Goal: Task Accomplishment & Management: Use online tool/utility

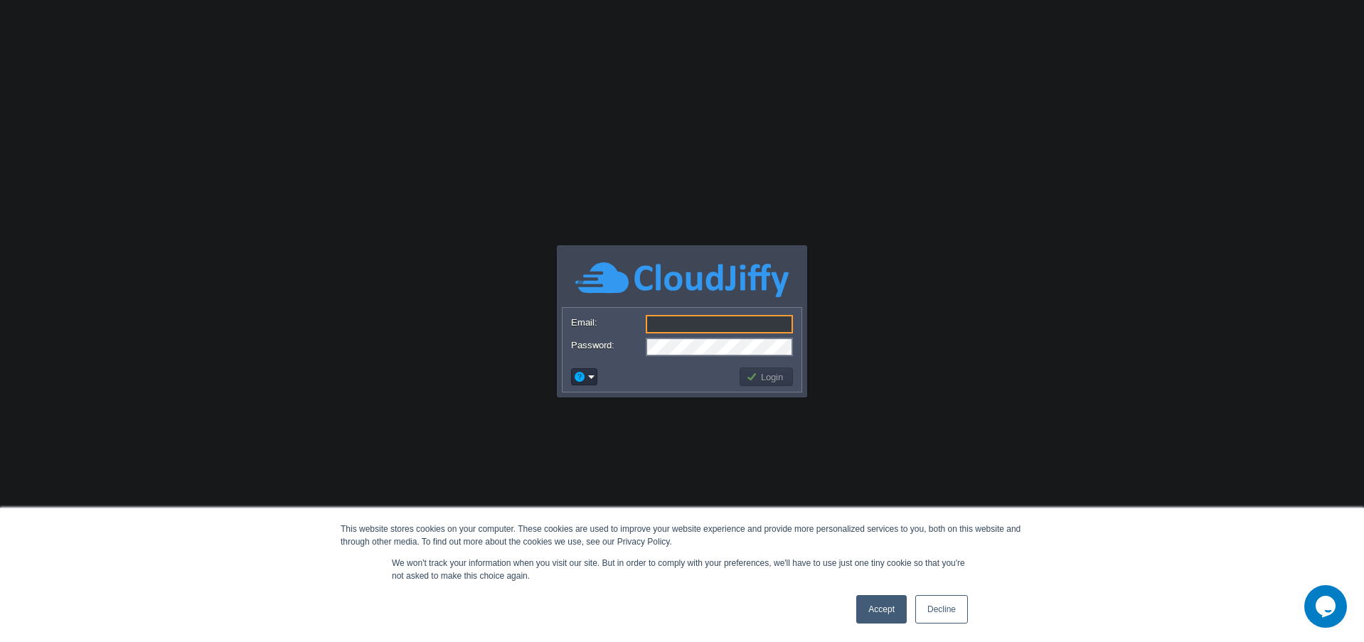
drag, startPoint x: 660, startPoint y: 316, endPoint x: 685, endPoint y: 336, distance: 32.3
click at [660, 316] on input "Email:" at bounding box center [719, 324] width 147 height 18
click at [877, 608] on link "Accept" at bounding box center [881, 609] width 50 height 28
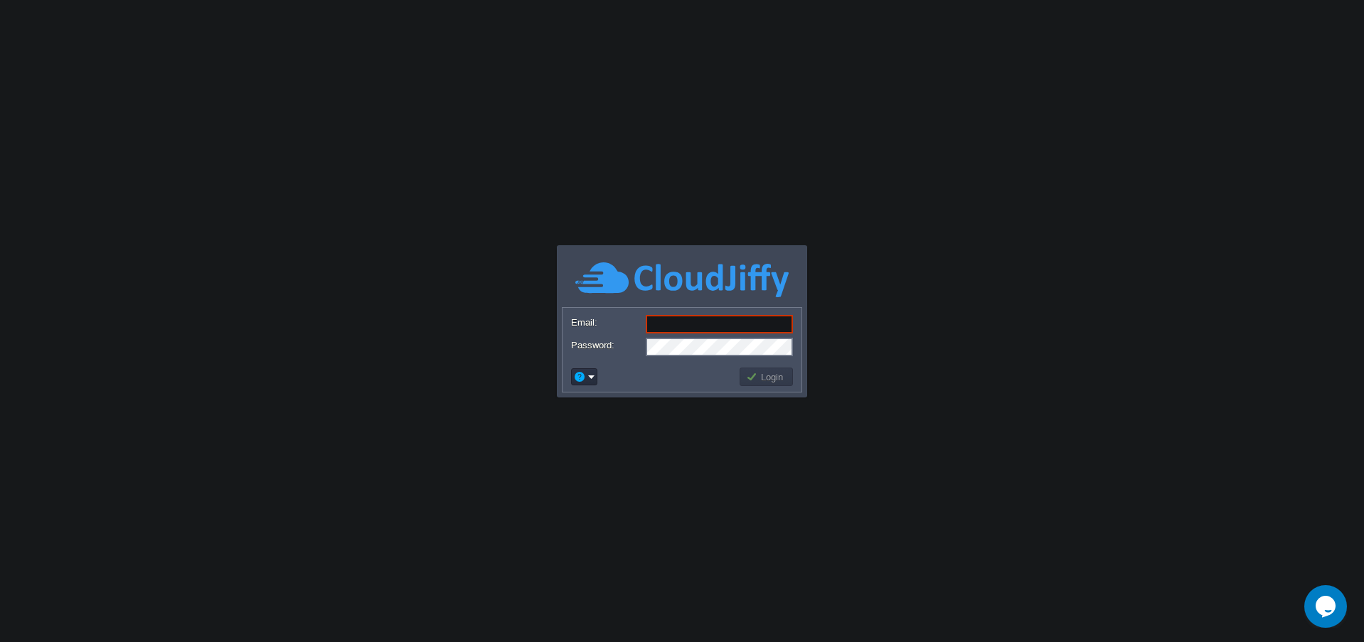
click at [688, 321] on input "Email:" at bounding box center [719, 324] width 147 height 18
click at [683, 196] on body "This website stores cookies on your computer. These cookies are used to improve…" at bounding box center [682, 321] width 1364 height 642
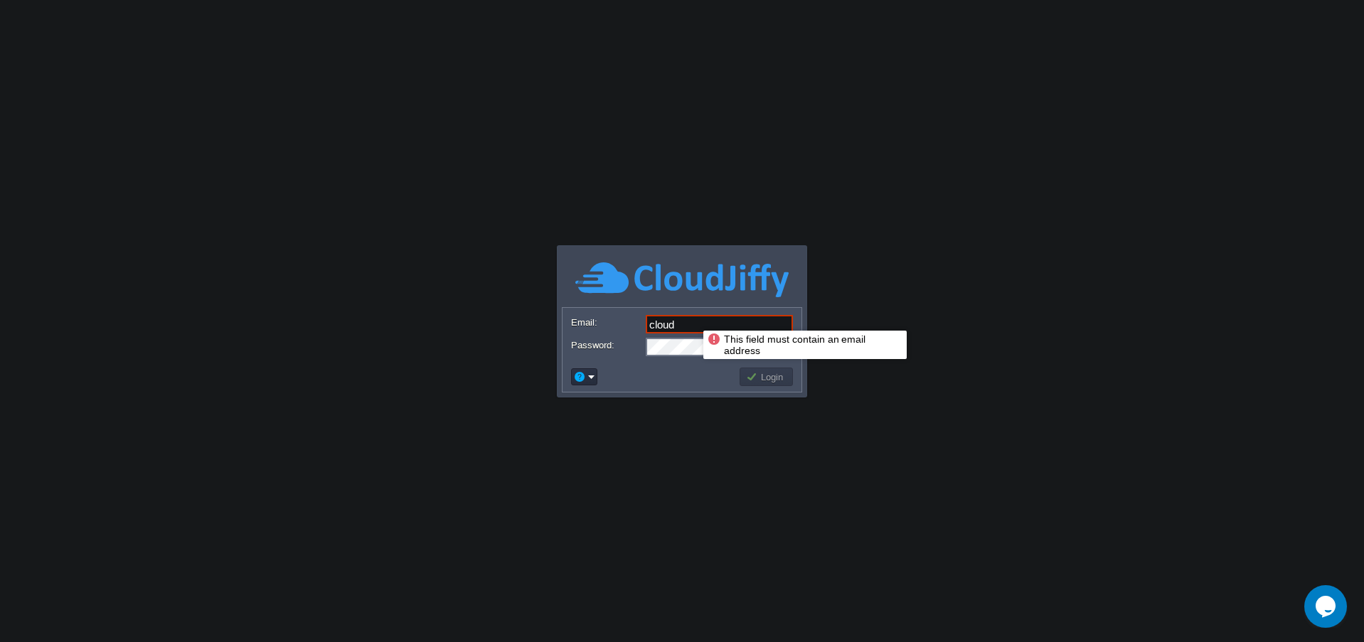
click at [693, 318] on input "cloud" at bounding box center [719, 324] width 147 height 18
paste input "[EMAIL_ADDRESS][DOMAIN_NAME]"
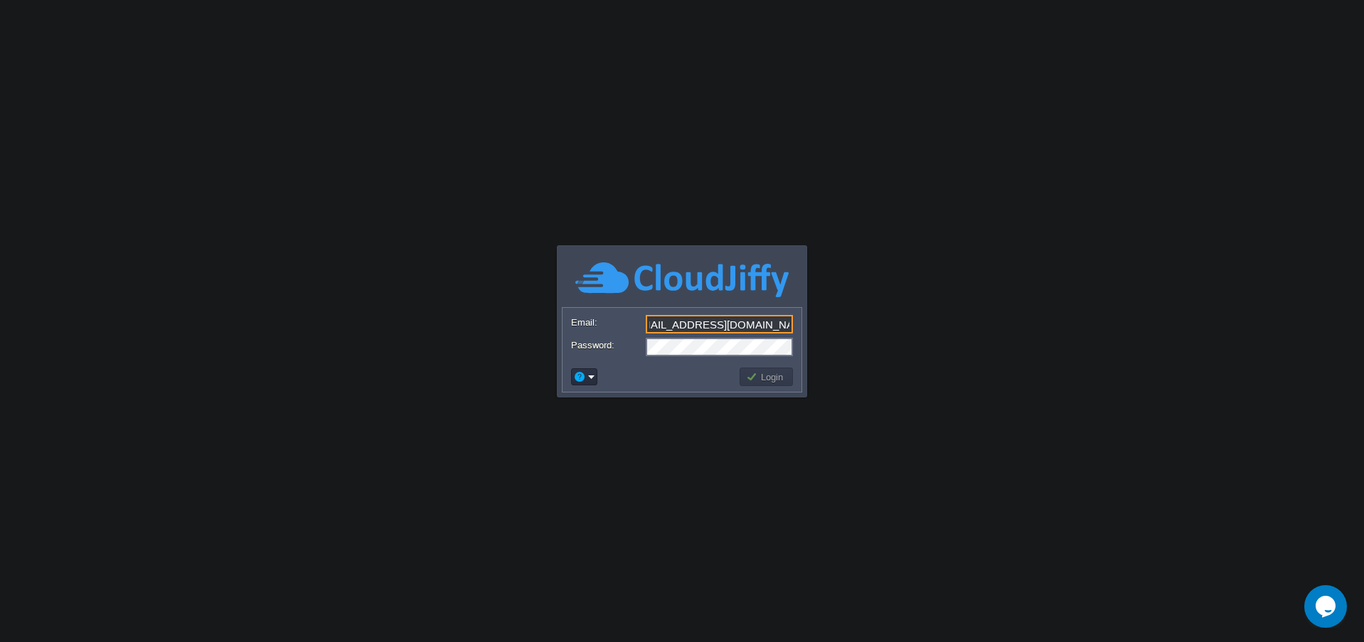
type input "[EMAIL_ADDRESS][DOMAIN_NAME]"
click at [762, 375] on button "Login" at bounding box center [766, 376] width 41 height 13
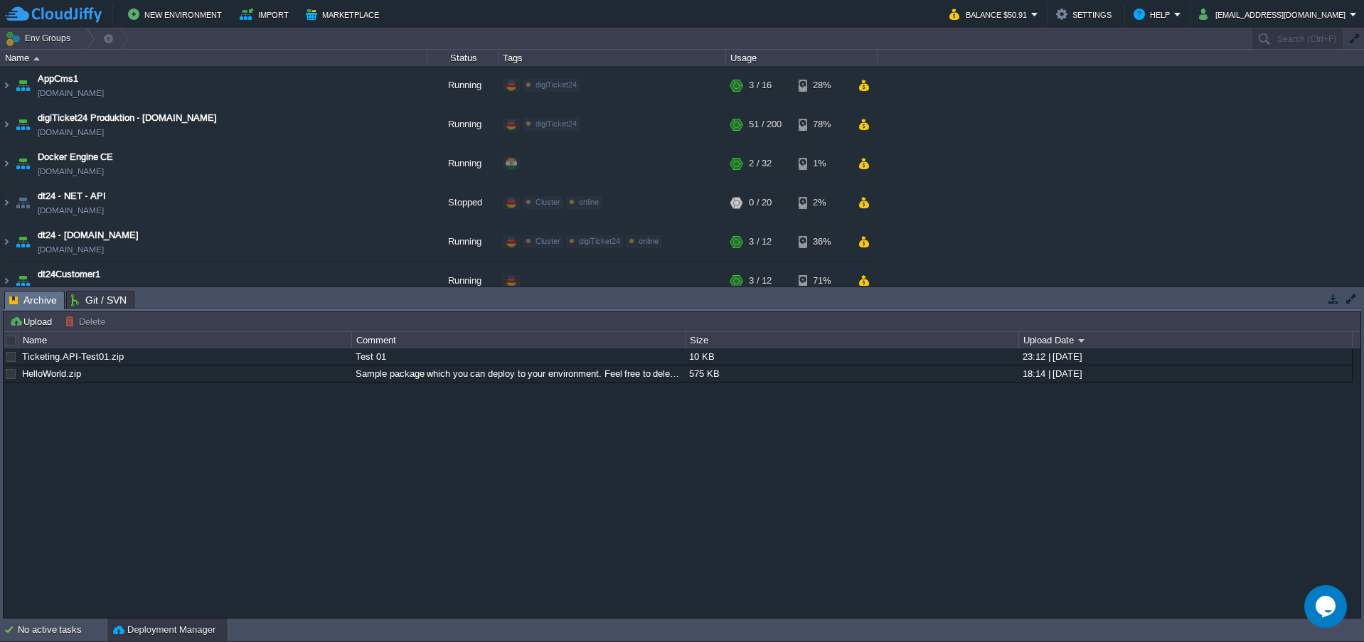
click at [851, 486] on div "Ticketing.API-Test01.zip Test 01 10 KB 23:12 | [DATE] HelloWorld.zip Sample pac…" at bounding box center [682, 482] width 1357 height 269
click at [1, 124] on img at bounding box center [6, 124] width 11 height 38
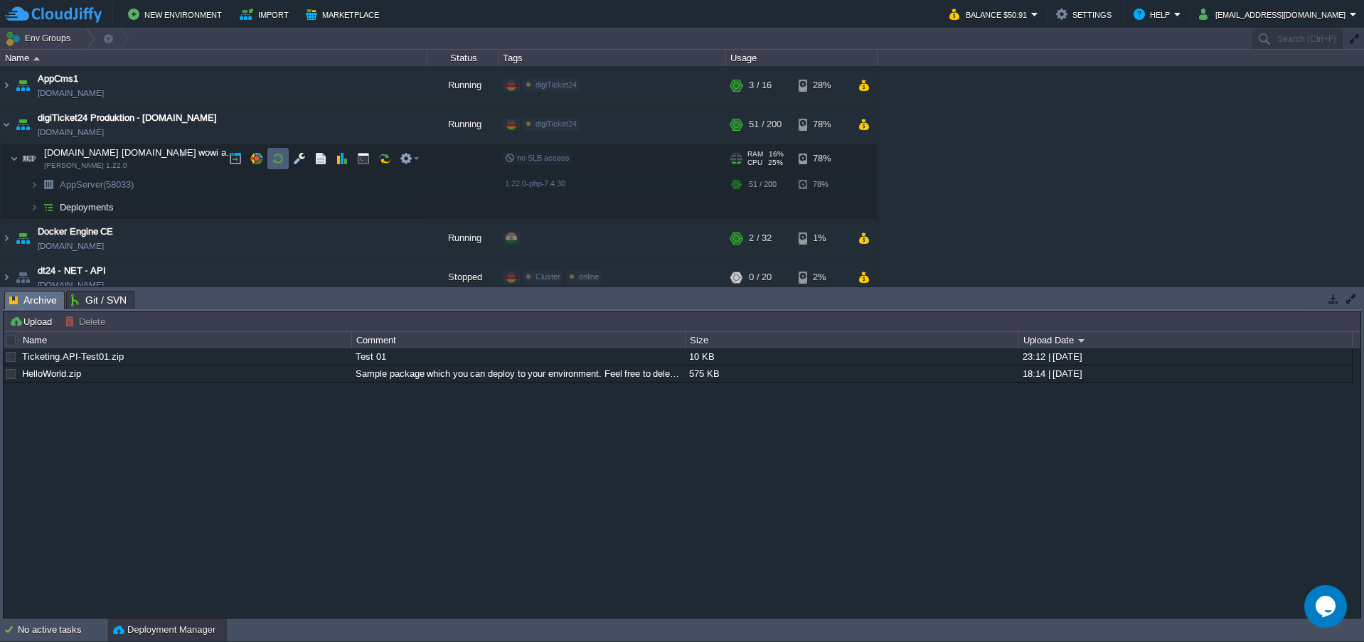
click at [272, 163] on button "button" at bounding box center [278, 158] width 13 height 13
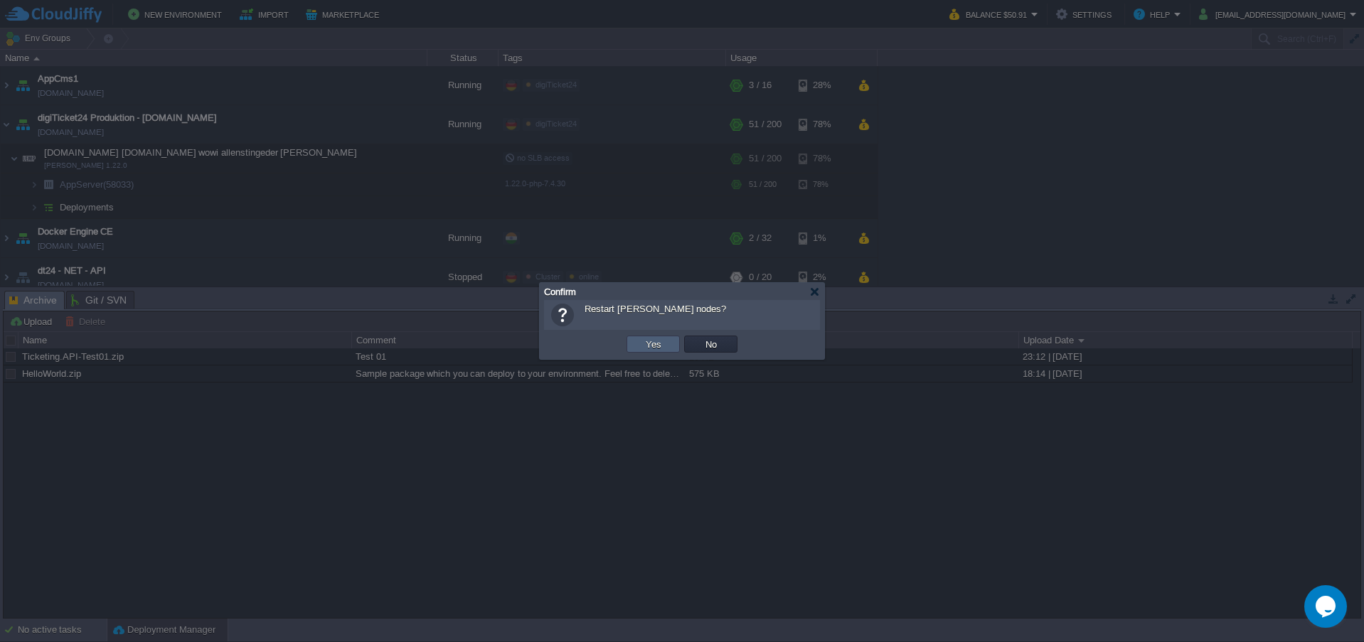
click at [641, 351] on button "Yes" at bounding box center [653, 344] width 24 height 13
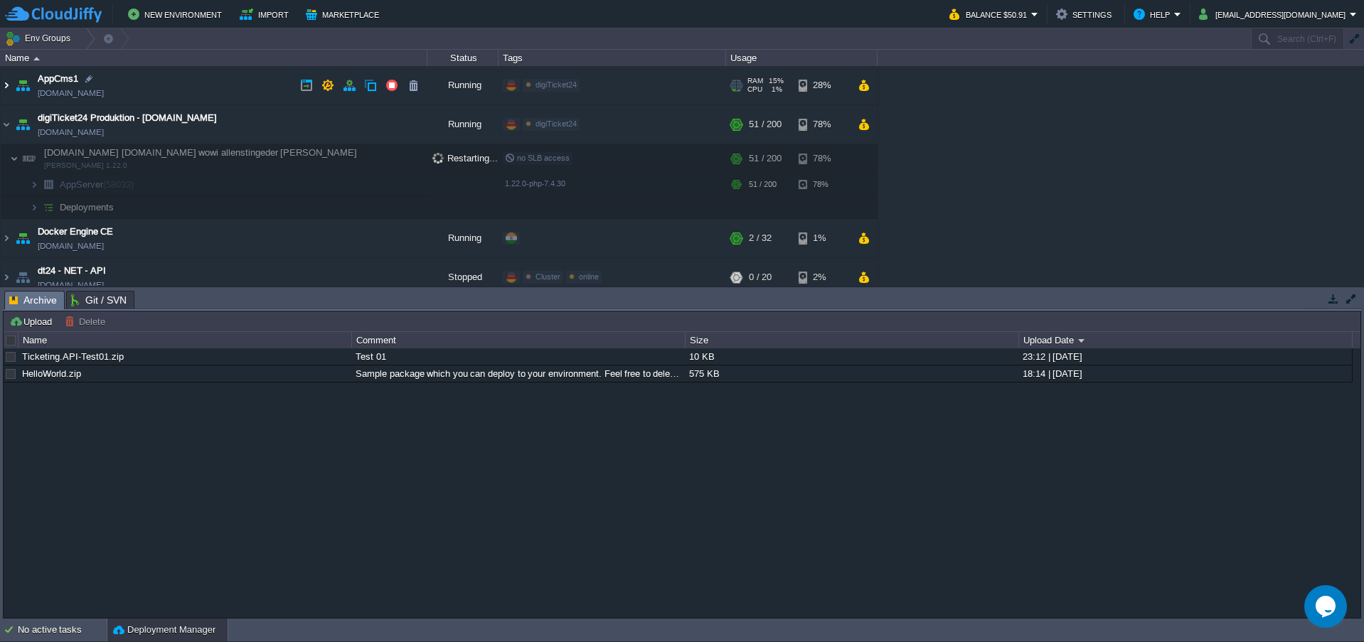
click at [6, 85] on img at bounding box center [6, 85] width 11 height 38
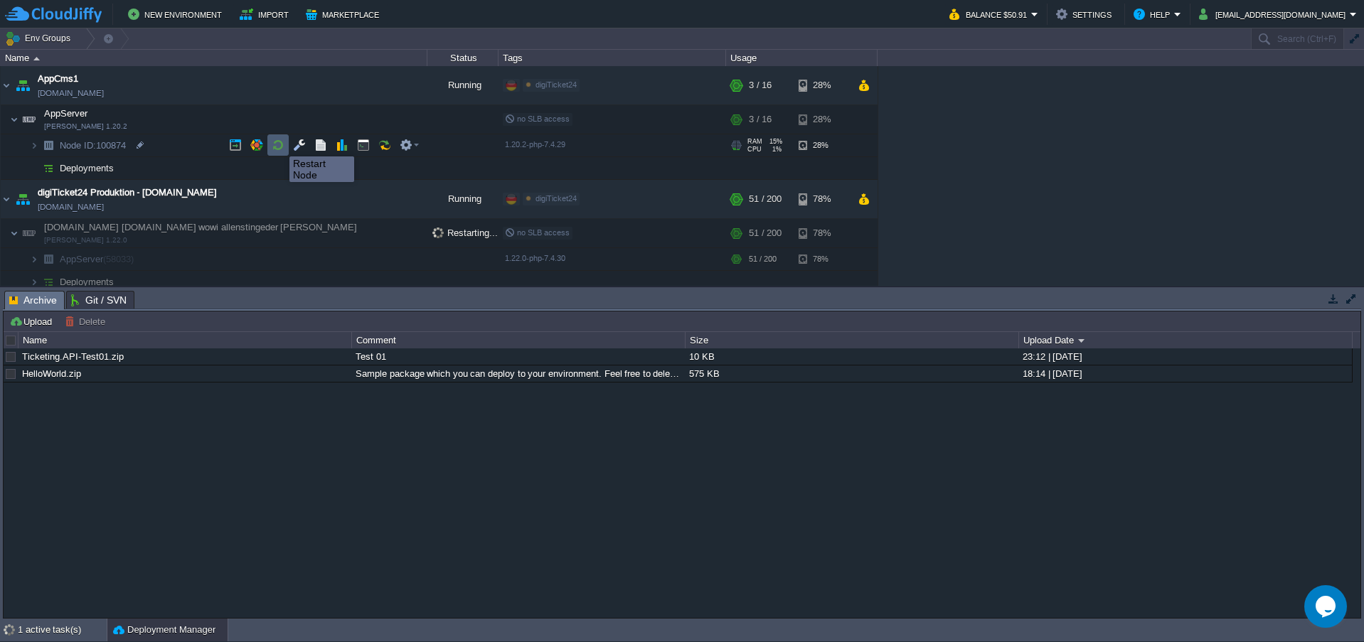
click at [279, 144] on button "button" at bounding box center [278, 145] width 13 height 13
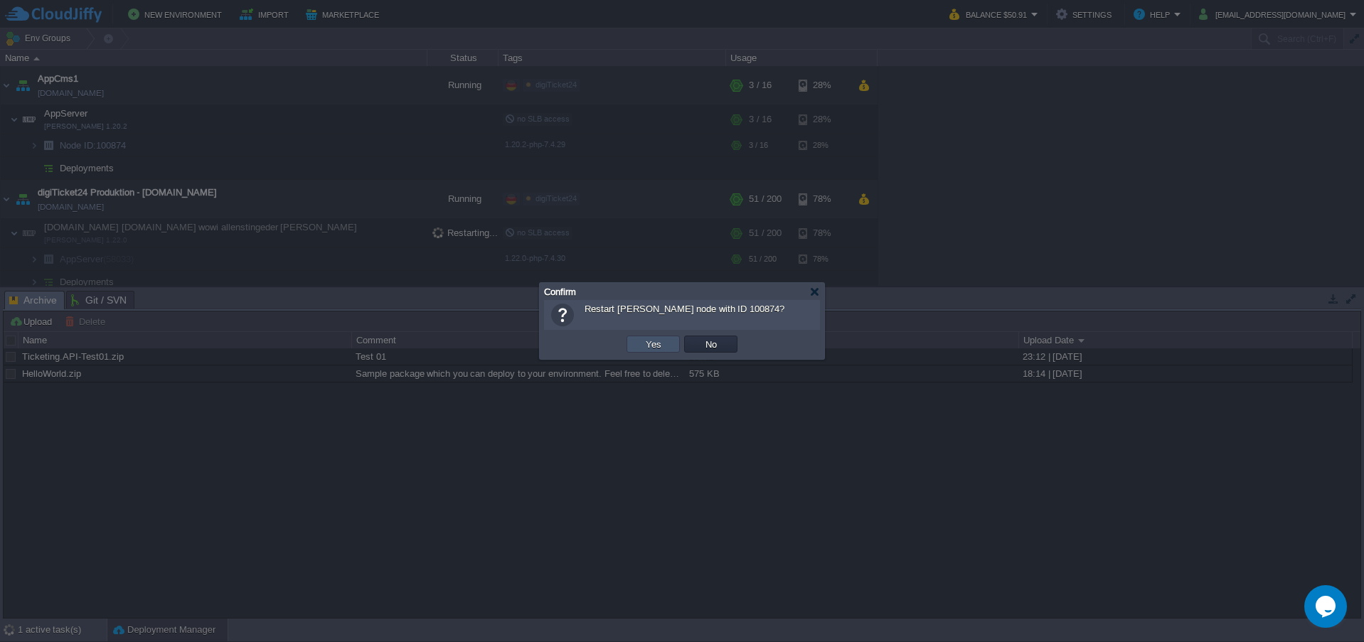
click at [649, 343] on button "Yes" at bounding box center [653, 344] width 24 height 13
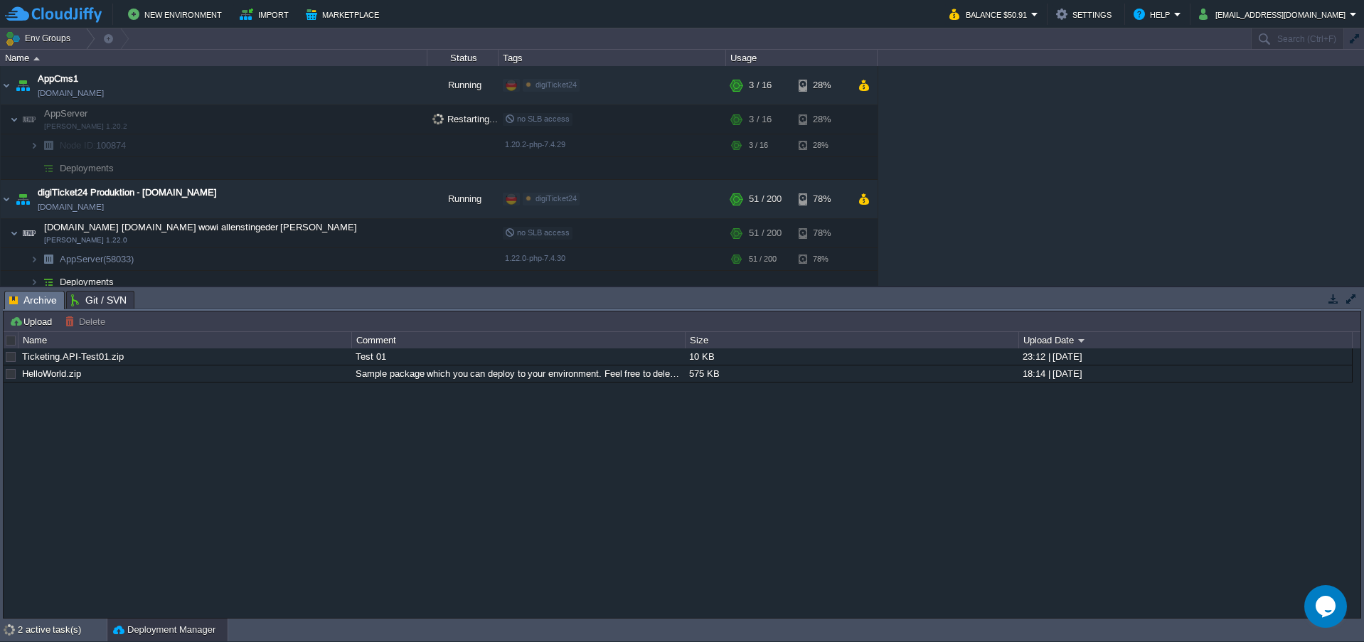
click at [649, 496] on div "Ticketing.API-Test01.zip Test 01 10 KB 23:12 | [DATE] HelloWorld.zip Sample pac…" at bounding box center [682, 482] width 1357 height 269
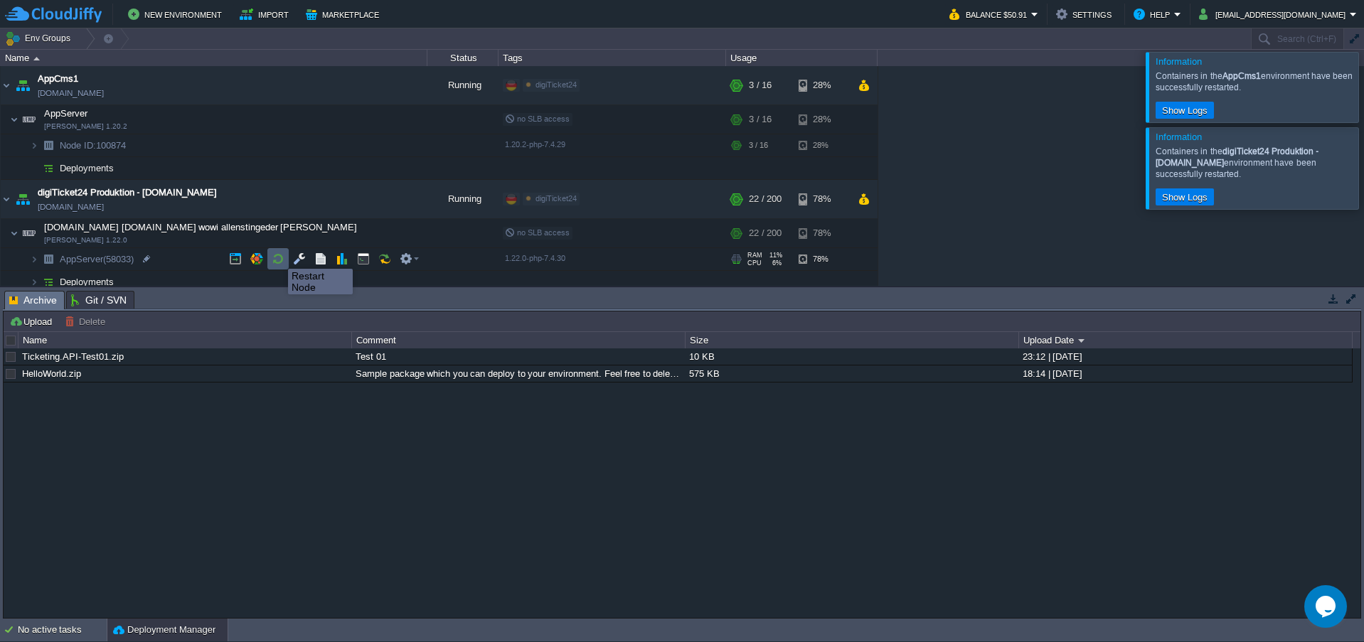
click at [277, 256] on button "button" at bounding box center [278, 258] width 13 height 13
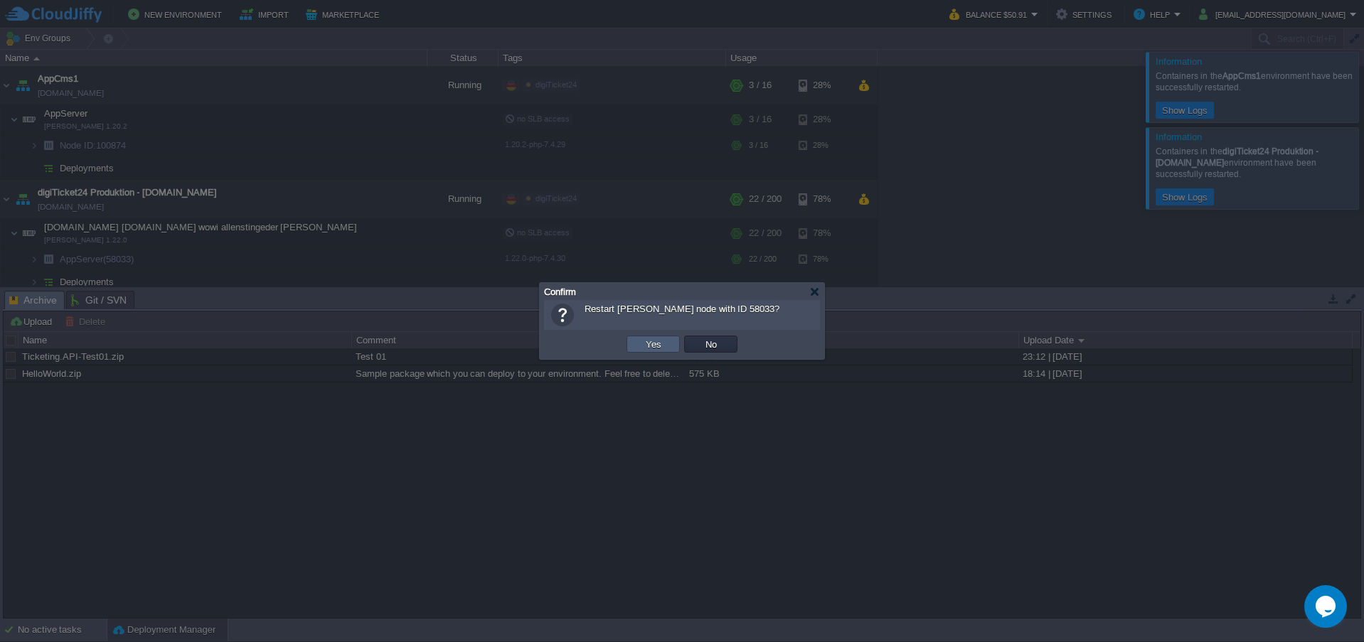
click at [646, 341] on button "Yes" at bounding box center [653, 344] width 24 height 13
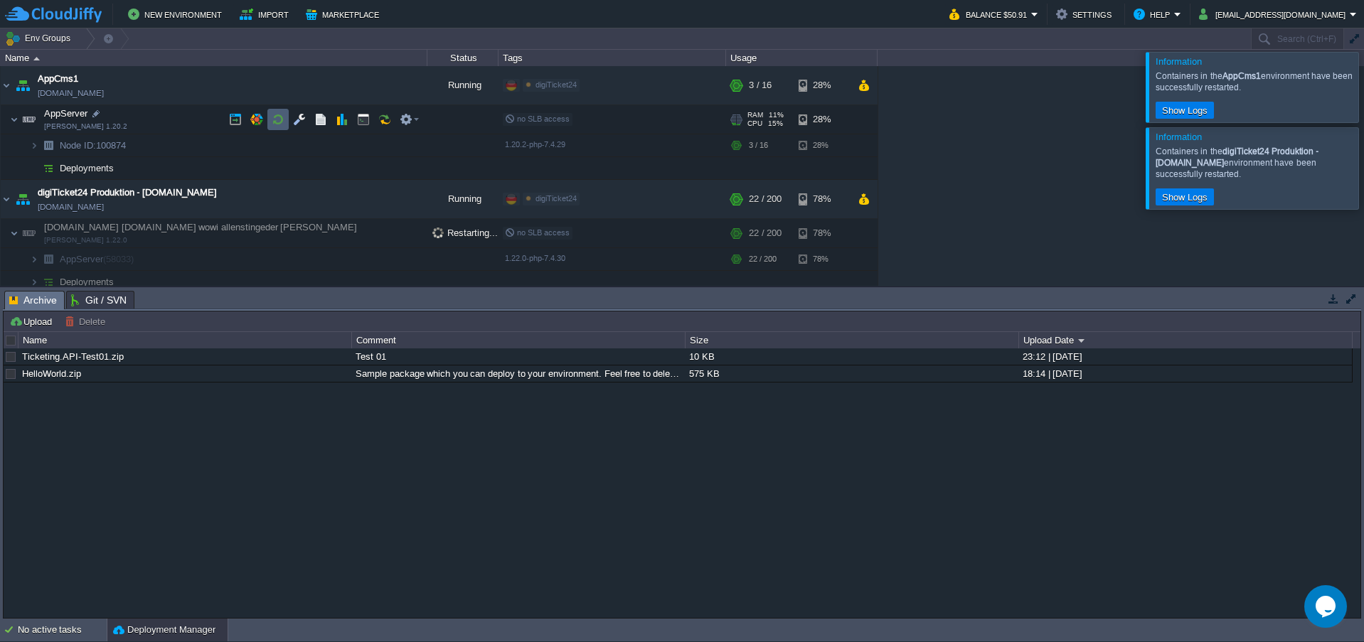
click at [270, 115] on td at bounding box center [277, 119] width 21 height 21
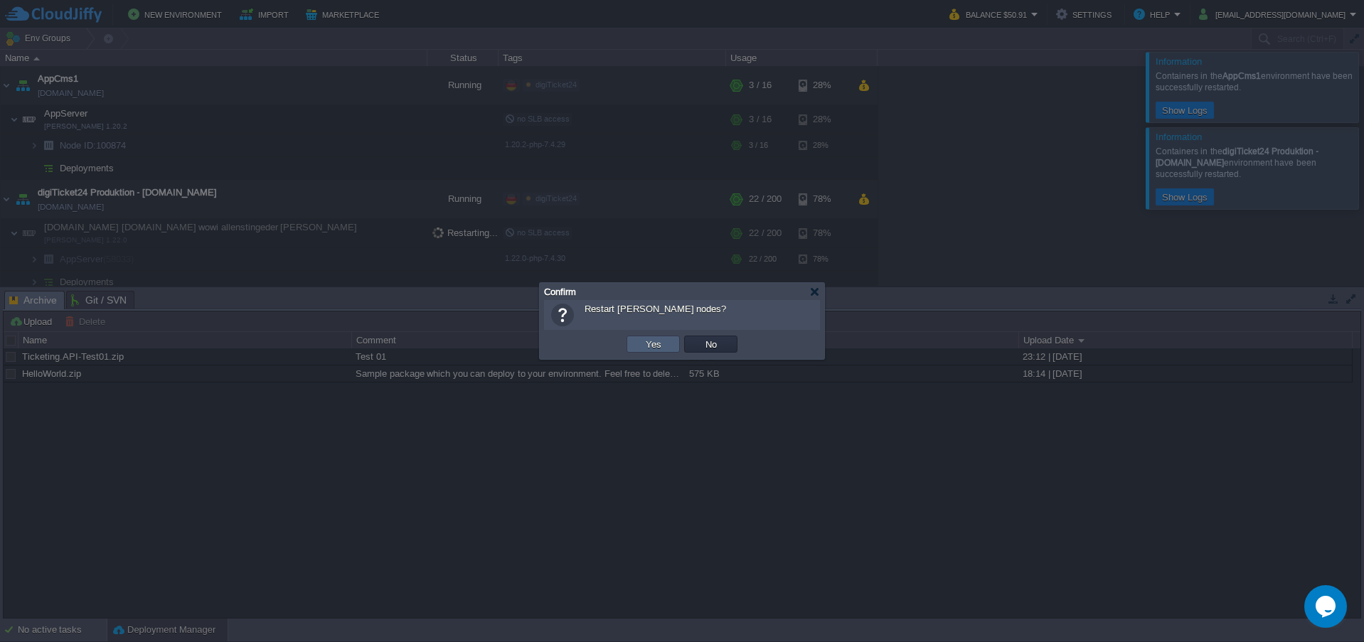
click at [639, 343] on td "Yes" at bounding box center [652, 344] width 53 height 17
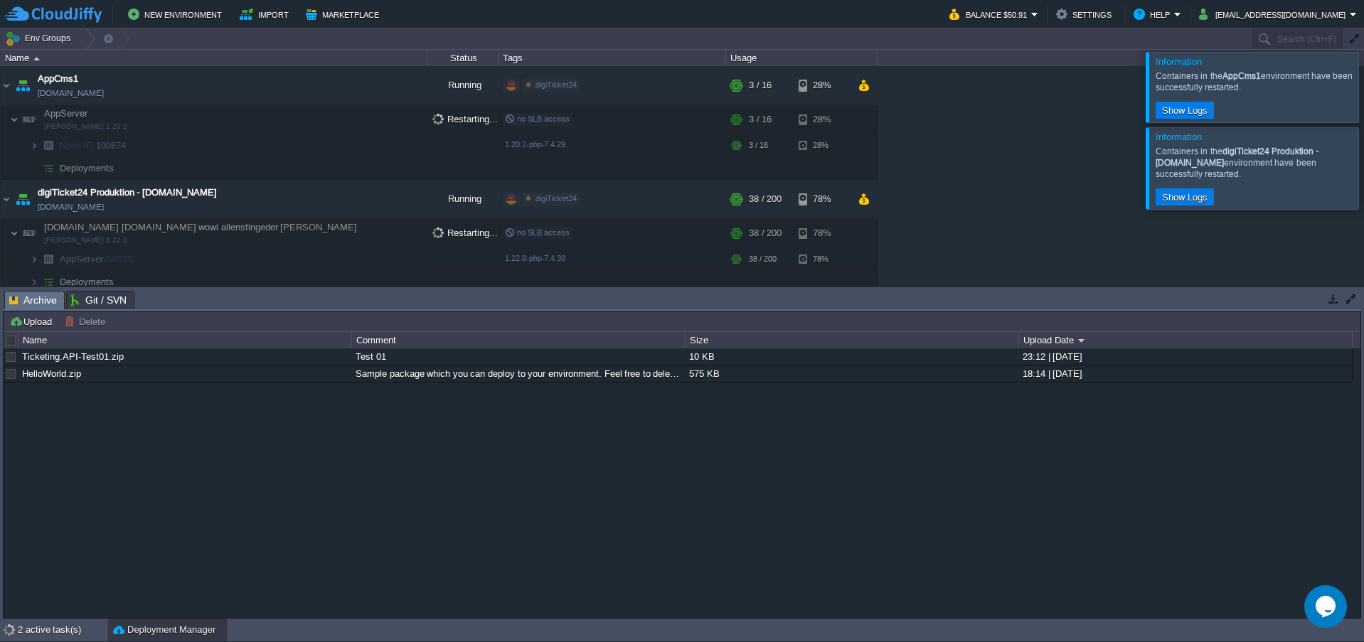
click at [1363, 99] on div at bounding box center [1381, 87] width 0 height 70
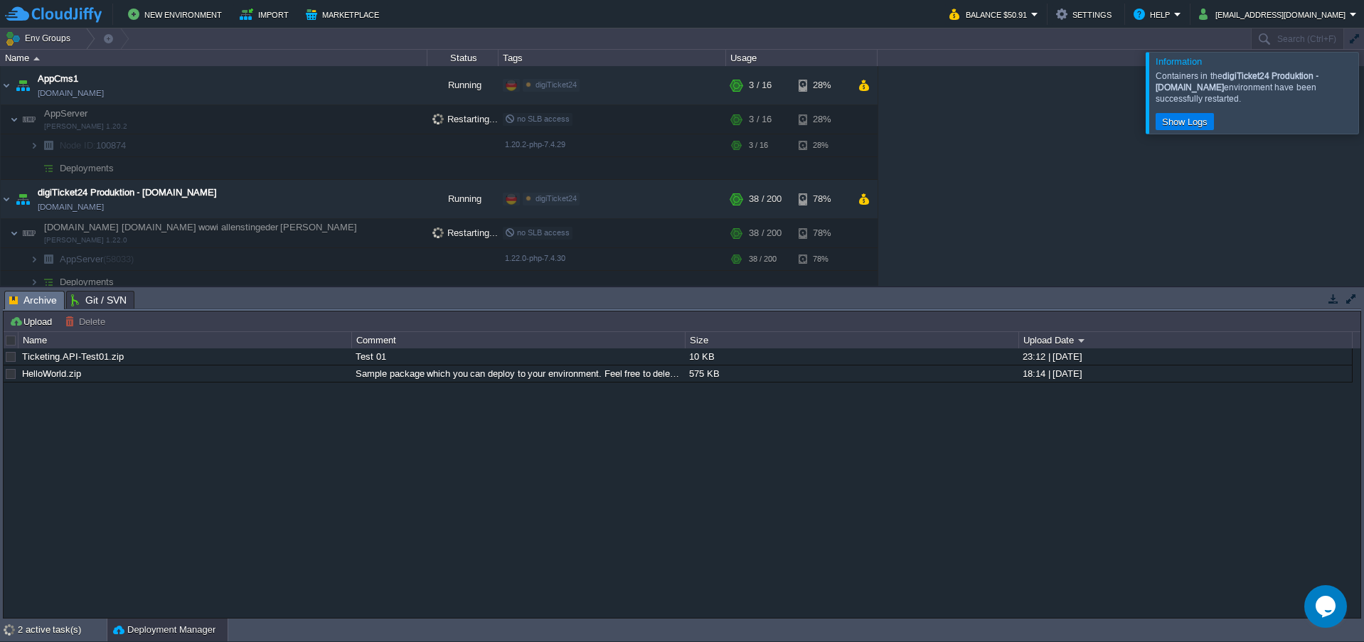
click at [1363, 102] on div at bounding box center [1381, 92] width 0 height 81
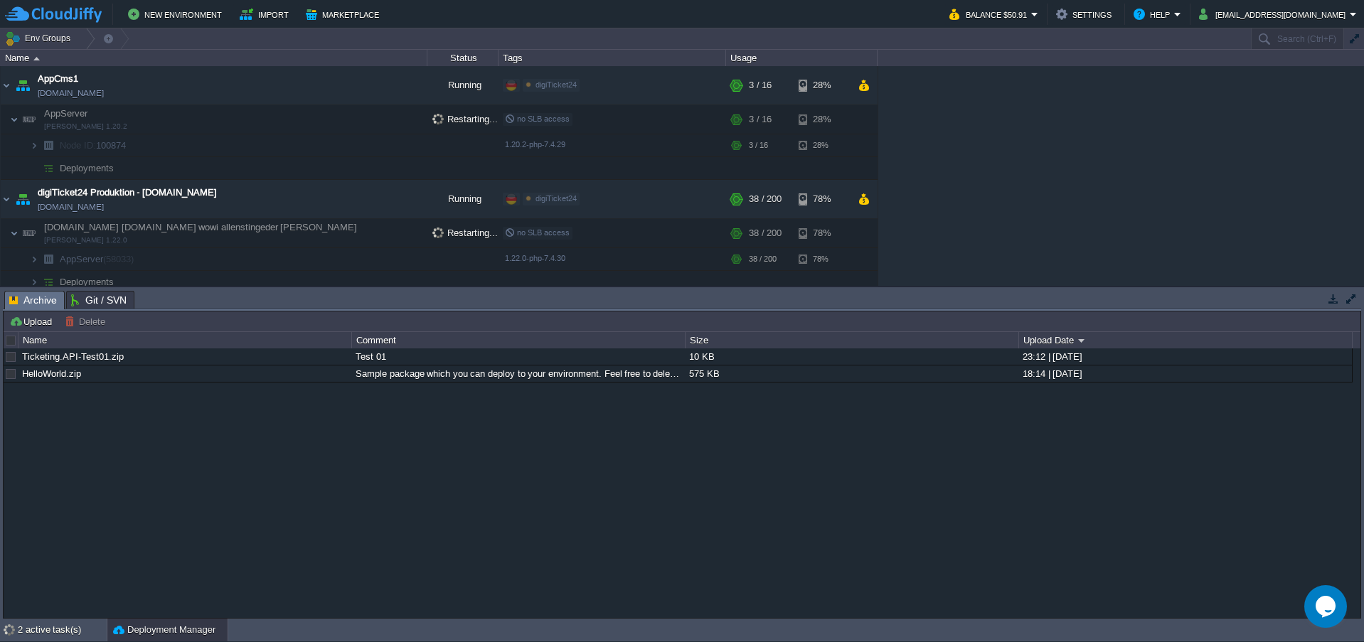
click at [1040, 225] on div "AppCms1 [DOMAIN_NAME] Running digiTicket24 Edit RAM 15% CPU 5% 3 / 16 28% AppSe…" at bounding box center [682, 176] width 1364 height 220
drag, startPoint x: 930, startPoint y: 509, endPoint x: 840, endPoint y: 527, distance: 92.0
click at [840, 527] on div "Ticketing.API-Test01.zip Test 01 10 KB 23:12 | [DATE] HelloWorld.zip Sample pac…" at bounding box center [682, 482] width 1357 height 269
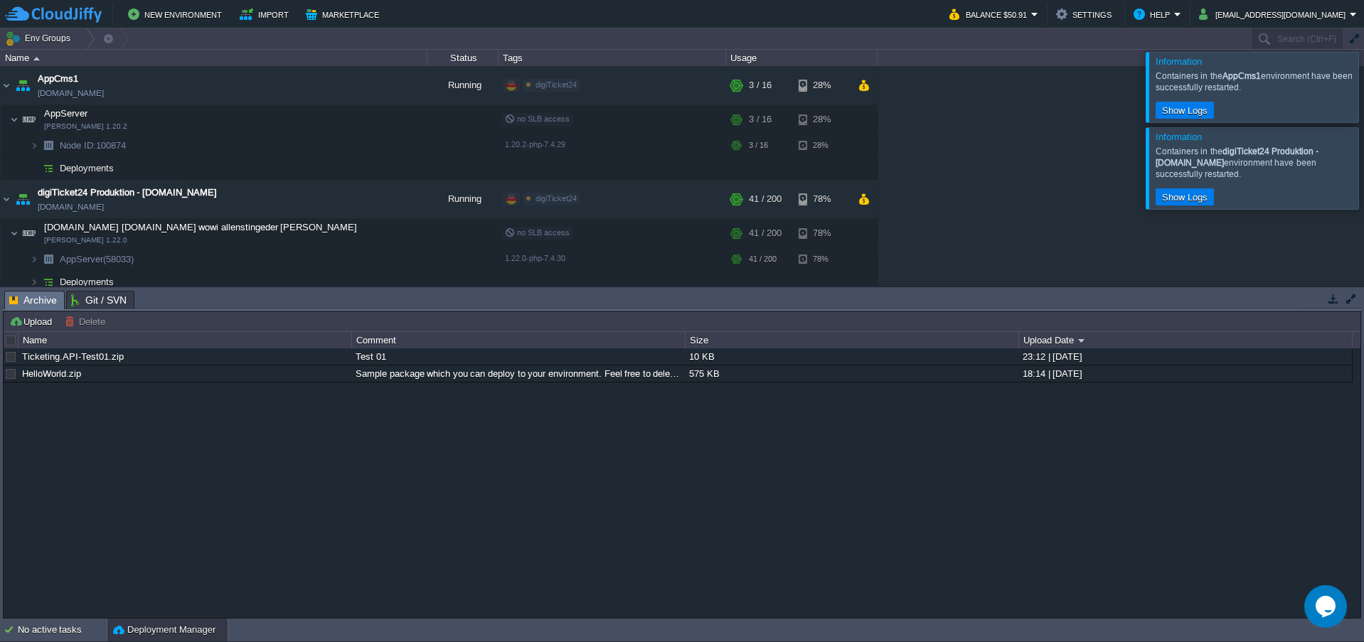
click at [736, 422] on div "Ticketing.API-Test01.zip Test 01 10 KB 23:12 | [DATE] HelloWorld.zip Sample pac…" at bounding box center [682, 482] width 1357 height 269
click at [275, 145] on button "button" at bounding box center [278, 145] width 13 height 13
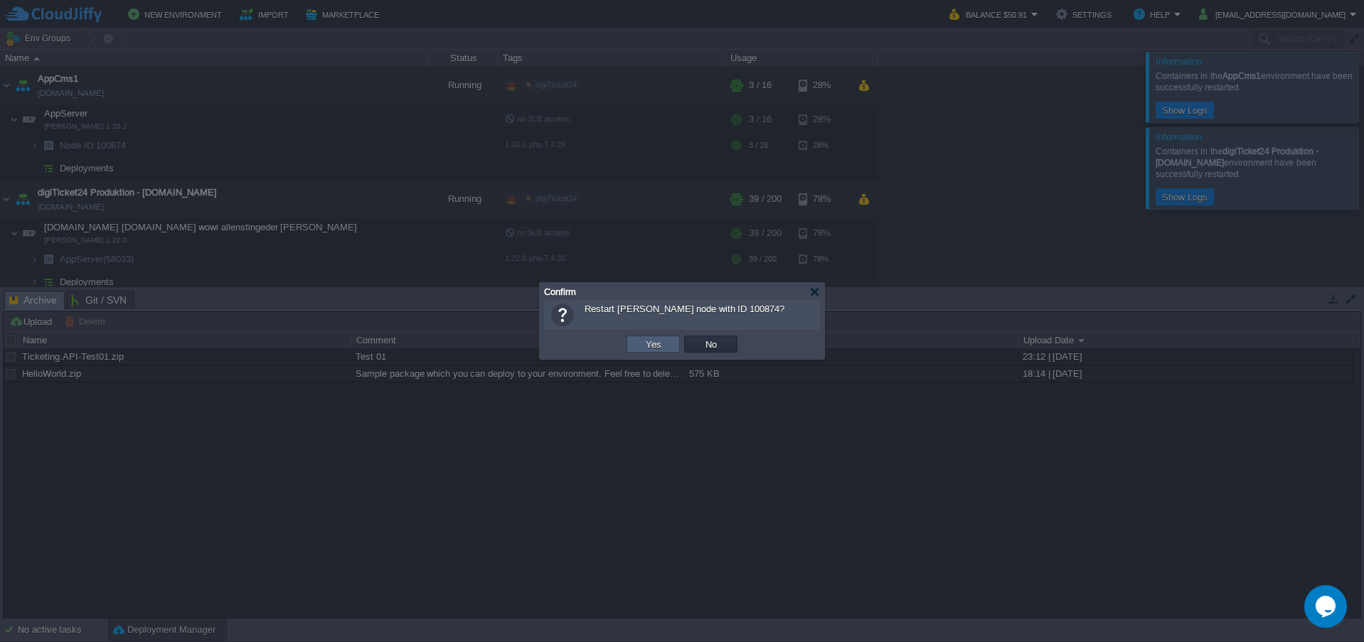
drag, startPoint x: 651, startPoint y: 347, endPoint x: 587, endPoint y: 330, distance: 66.2
click at [650, 347] on button "Yes" at bounding box center [653, 344] width 24 height 13
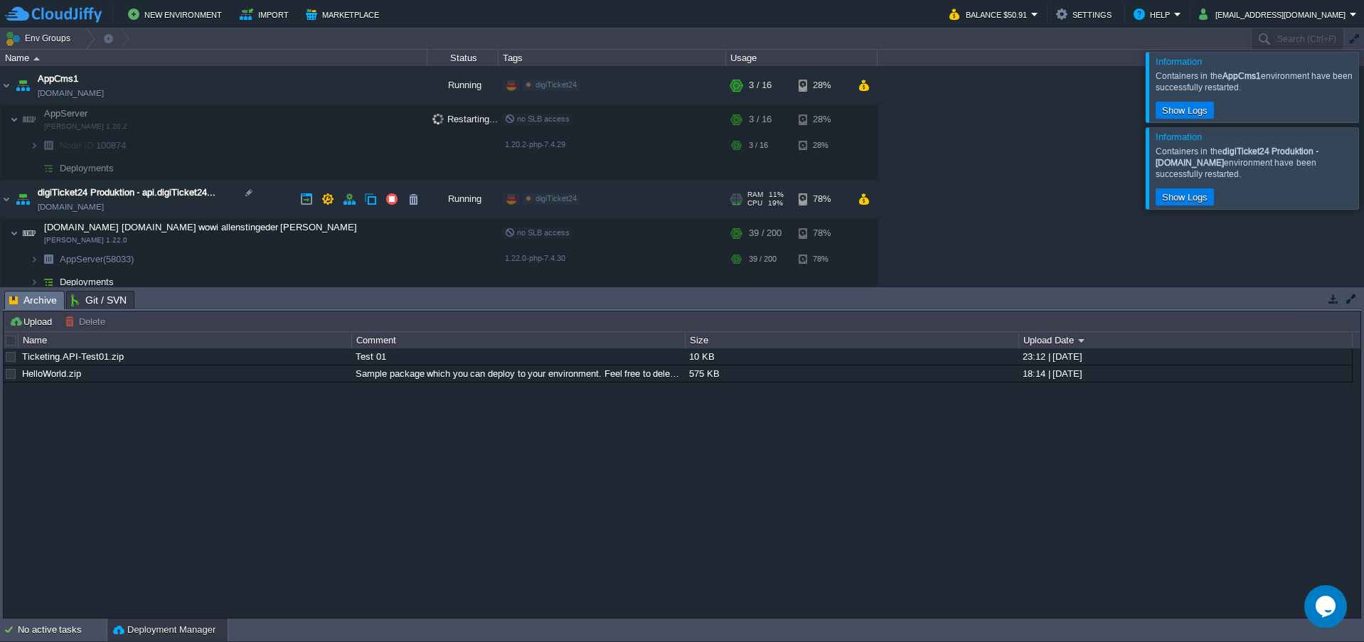
scroll to position [48, 0]
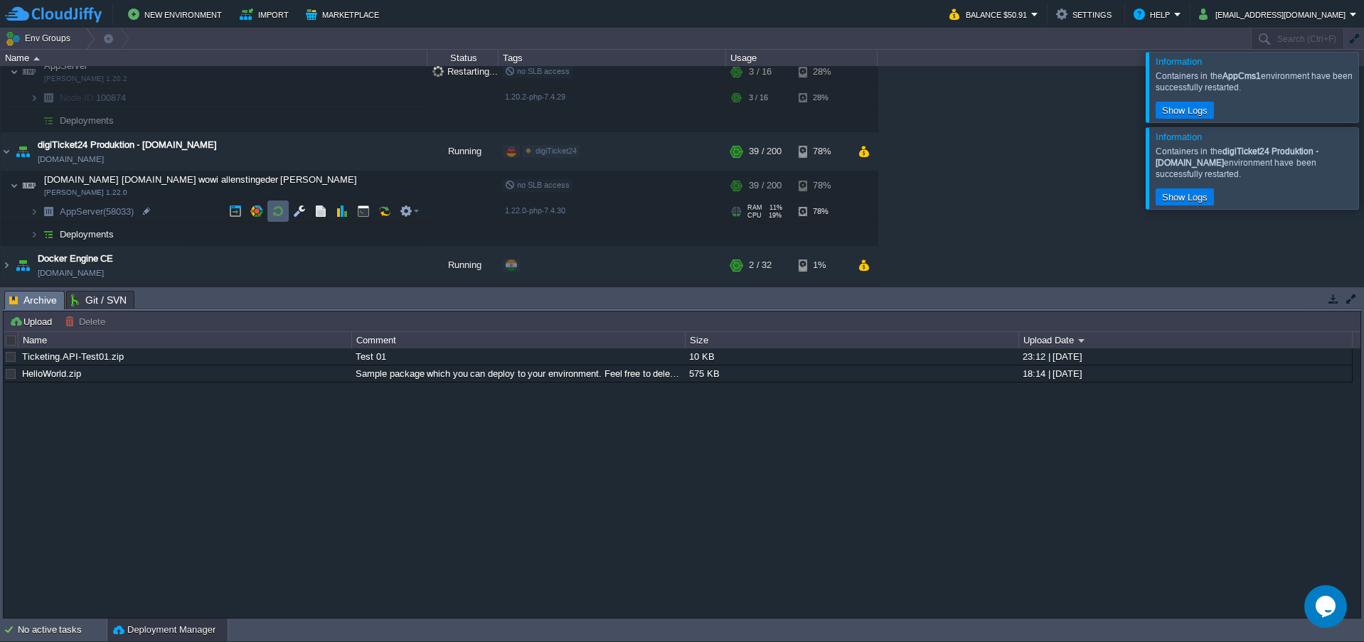
click at [272, 208] on button "button" at bounding box center [278, 211] width 13 height 13
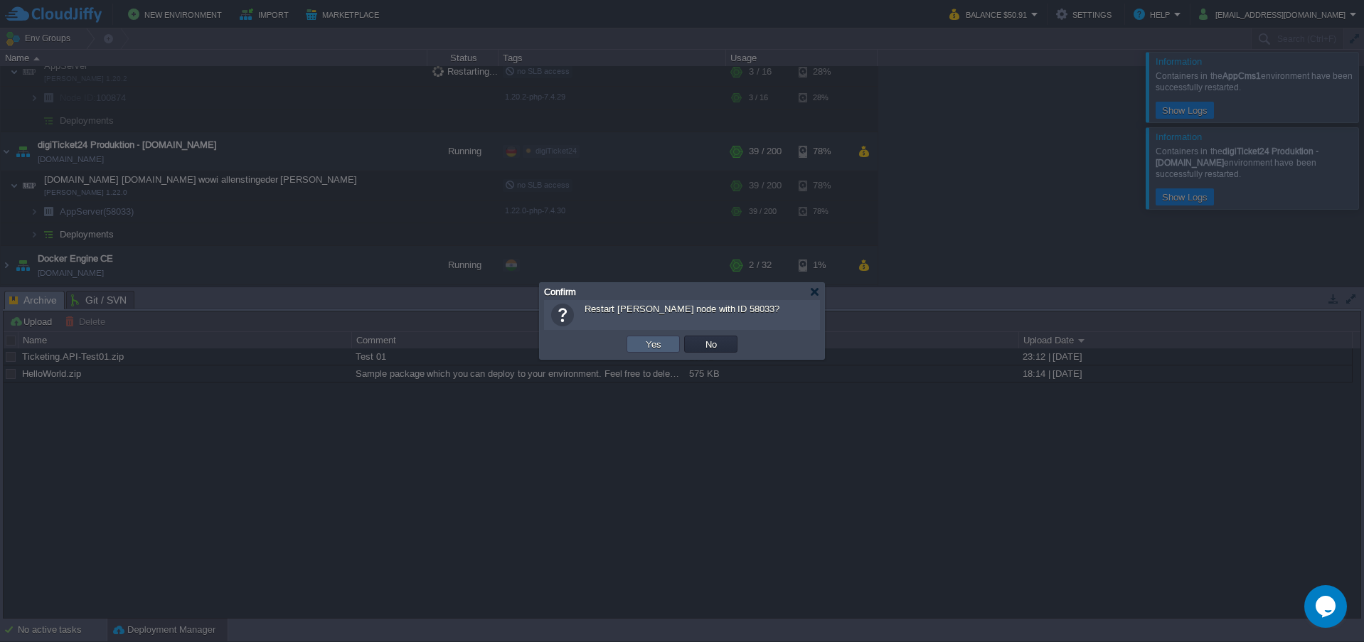
click at [632, 351] on td "Yes" at bounding box center [652, 344] width 53 height 17
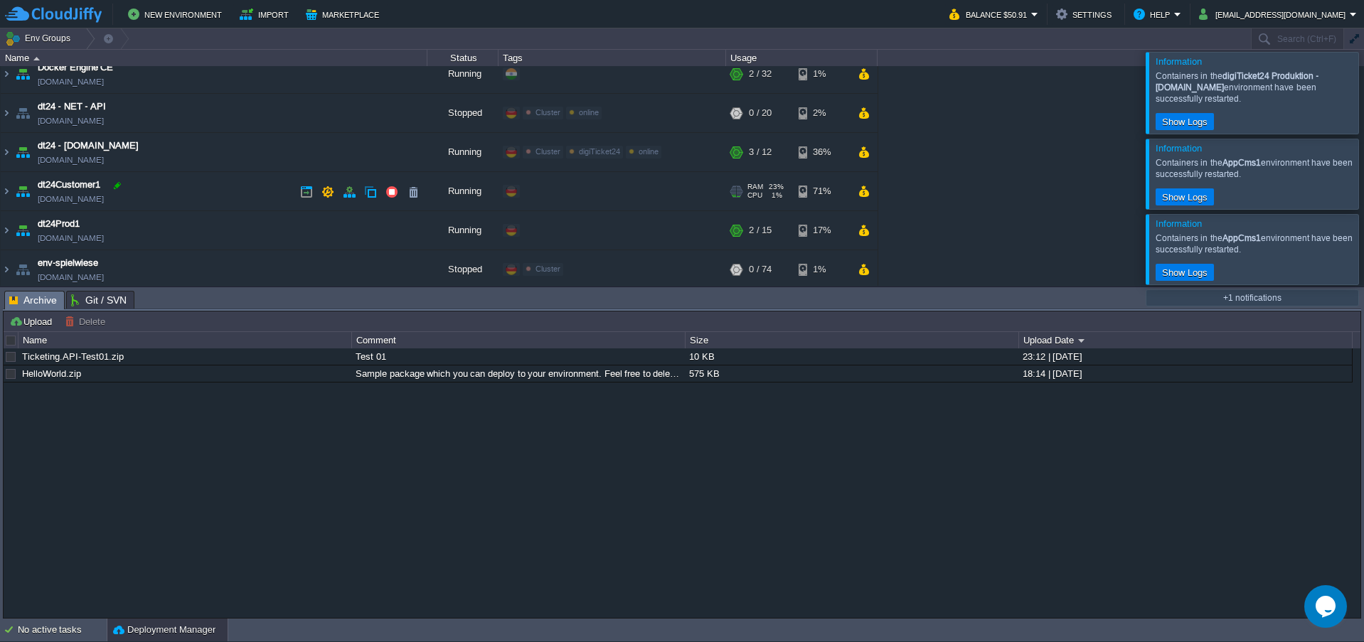
scroll to position [298, 0]
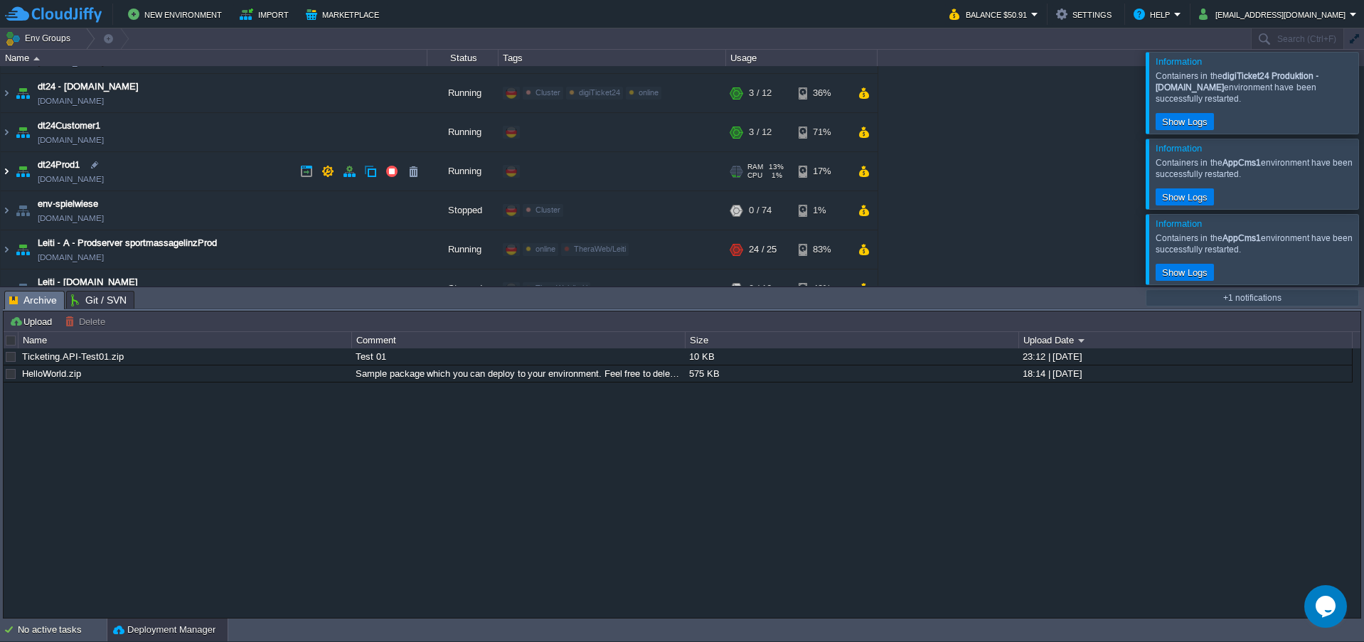
click at [10, 171] on img at bounding box center [6, 171] width 11 height 38
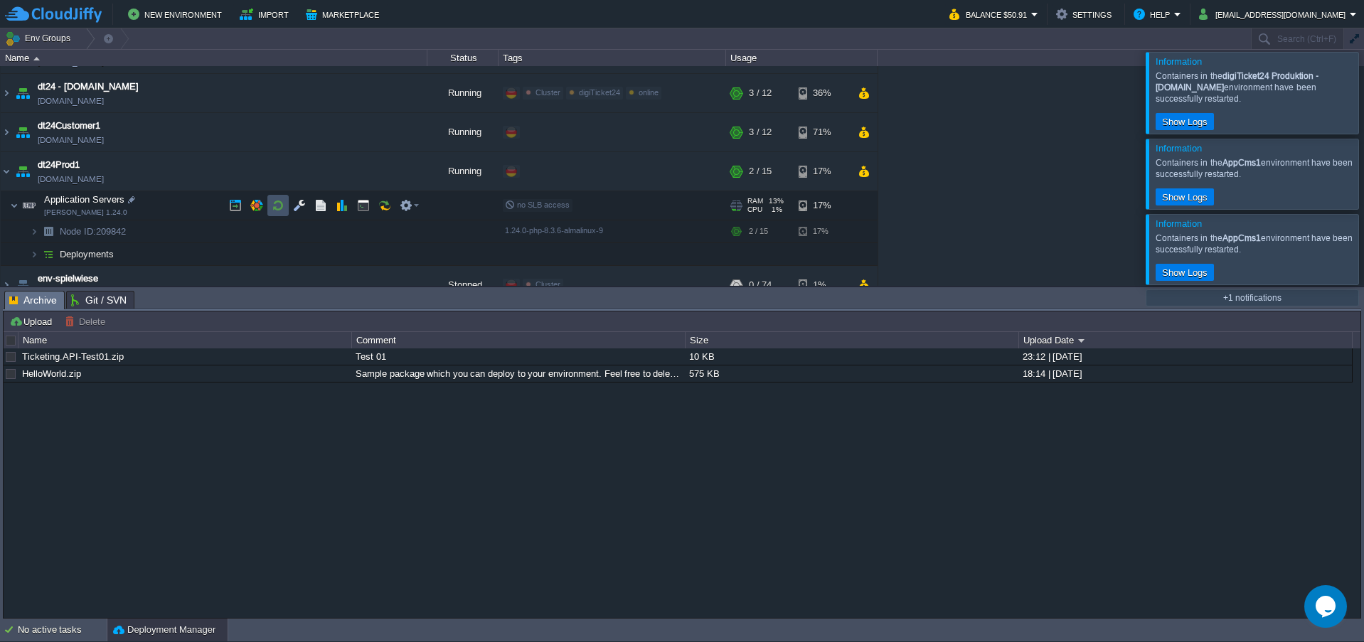
click at [274, 206] on button "button" at bounding box center [278, 205] width 13 height 13
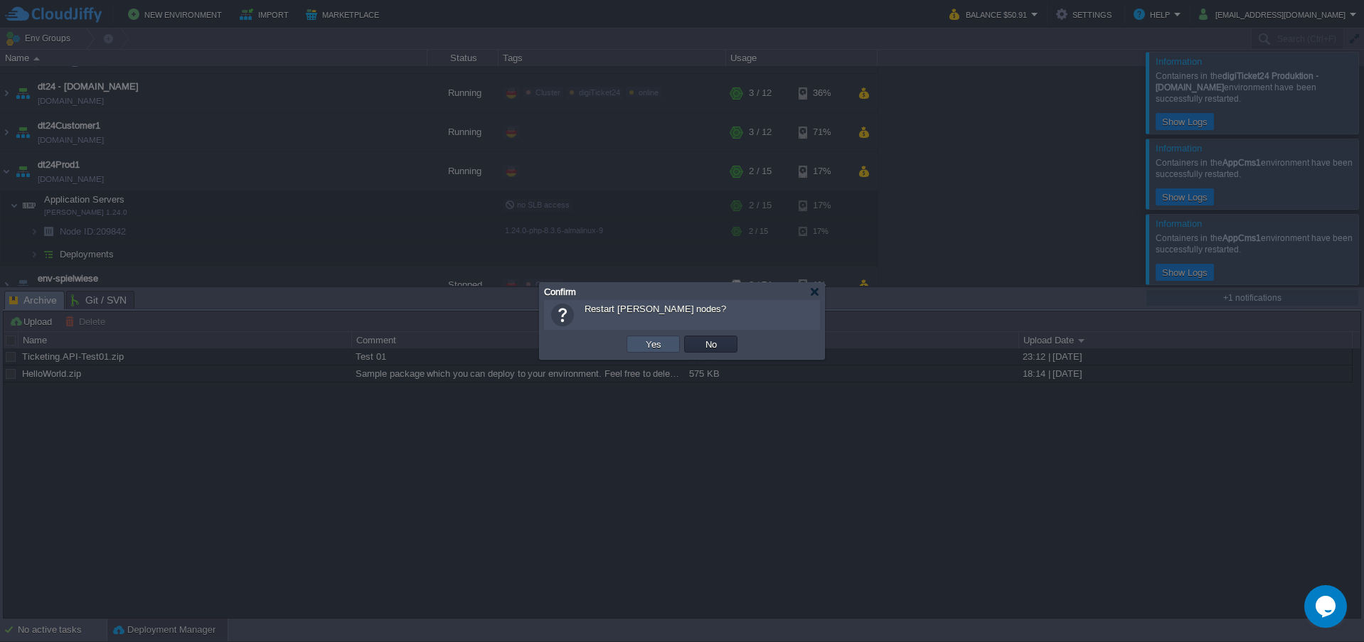
click at [656, 340] on button "Yes" at bounding box center [653, 344] width 24 height 13
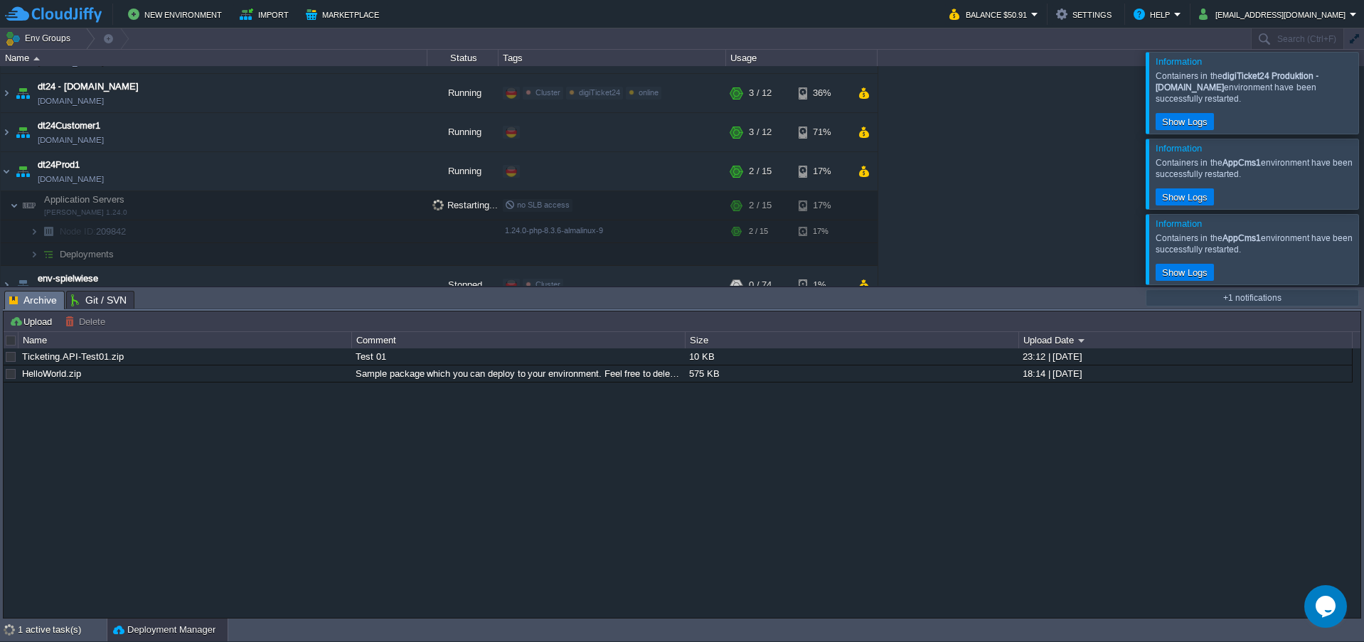
click at [1363, 94] on div at bounding box center [1381, 92] width 0 height 81
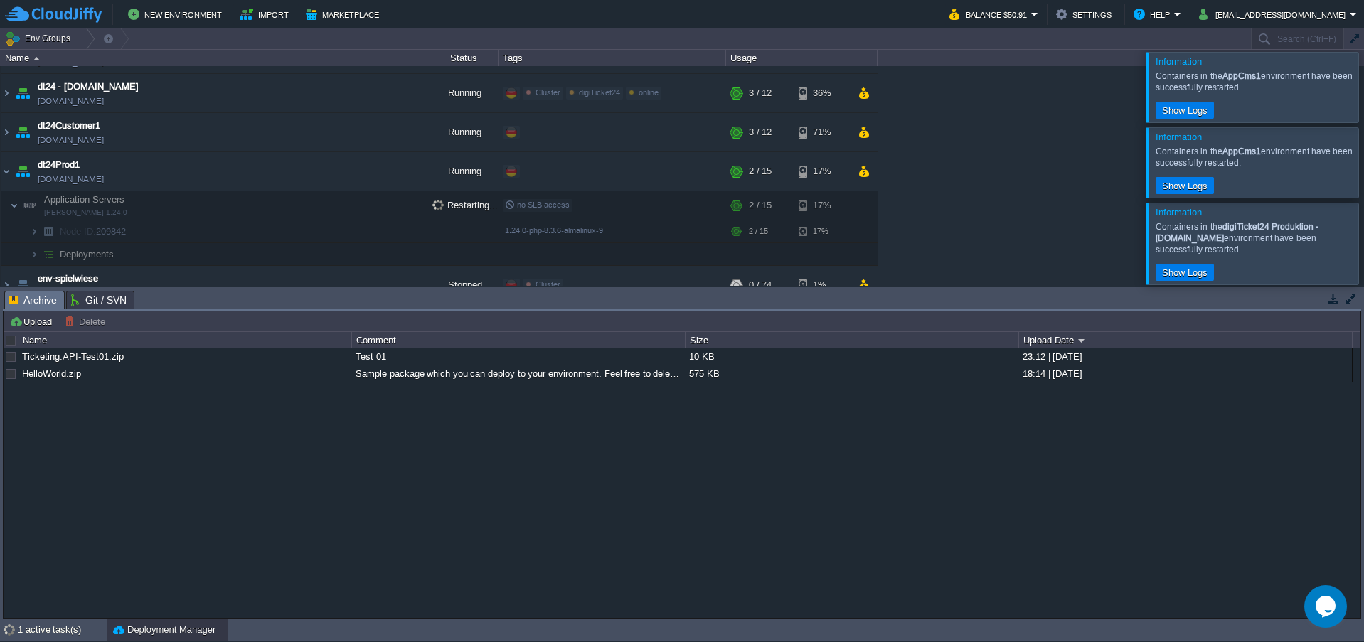
click at [1363, 115] on div at bounding box center [1381, 87] width 0 height 70
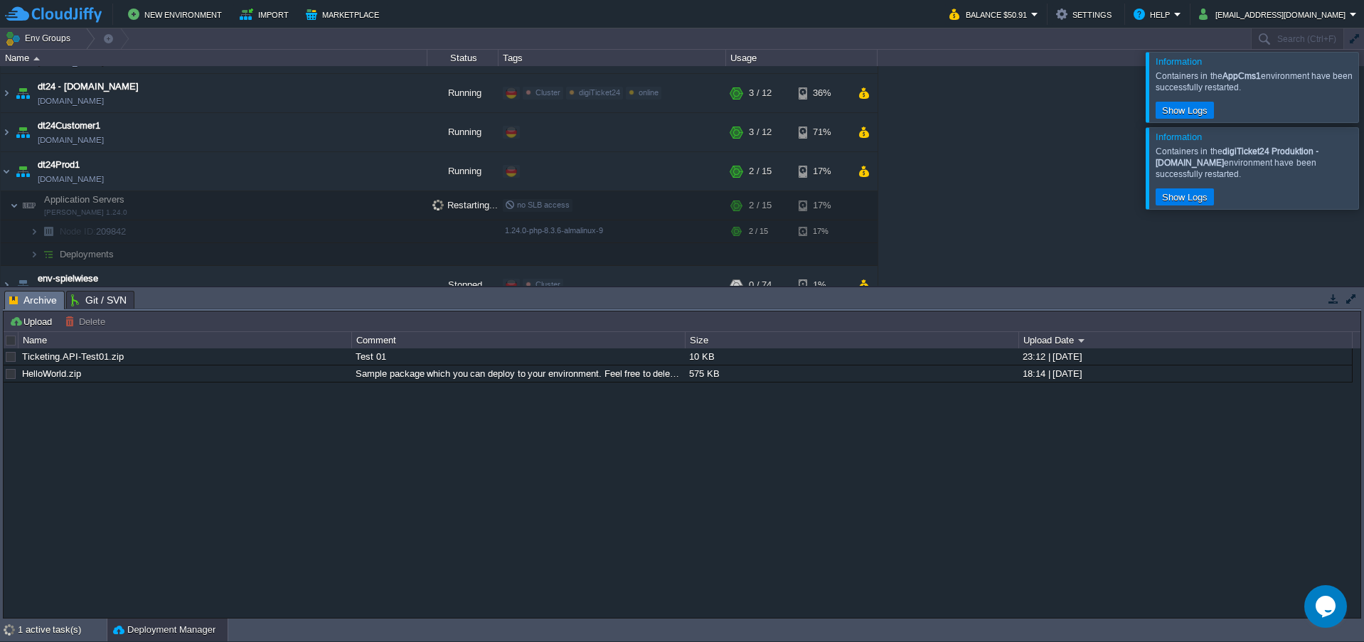
click at [1363, 115] on div at bounding box center [1381, 87] width 0 height 70
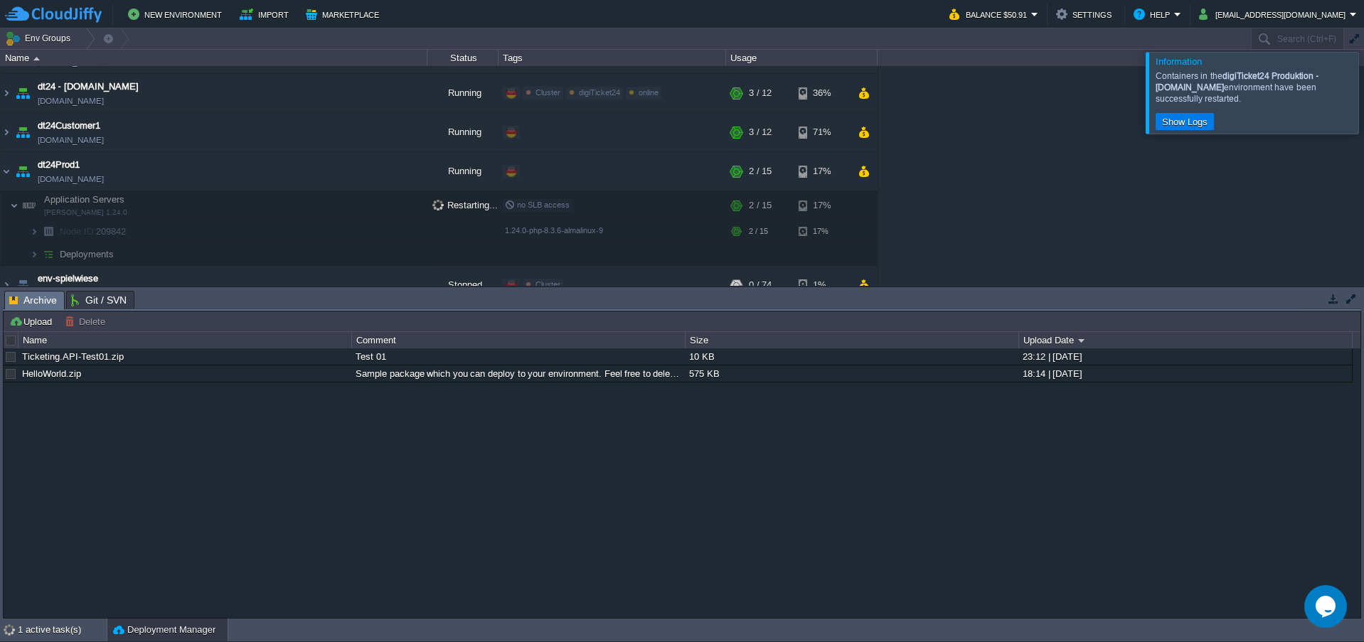
click at [1363, 115] on div at bounding box center [1381, 92] width 0 height 81
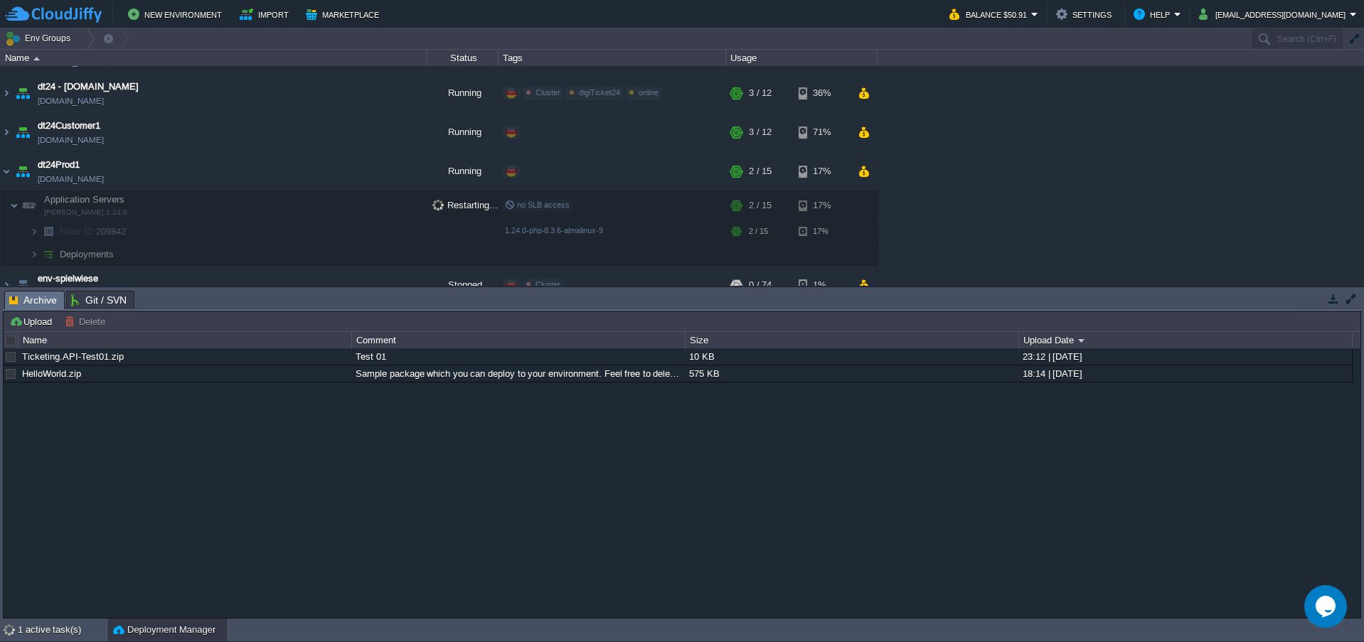
click at [826, 422] on div "Ticketing.API-Test01.zip Test 01 10 KB 23:12 | [DATE] HelloWorld.zip Sample pac…" at bounding box center [682, 482] width 1357 height 269
